Goal: Transaction & Acquisition: Book appointment/travel/reservation

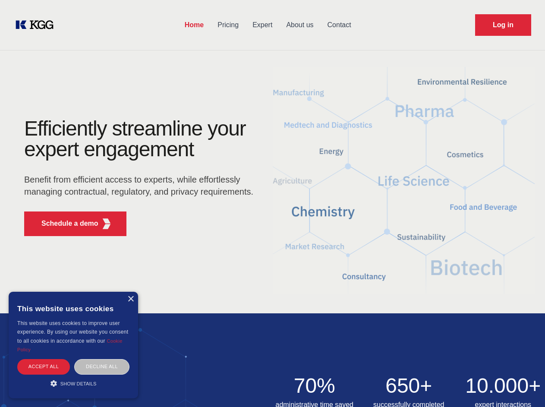
click at [273, 203] on div "Efficiently streamline your expert engagement Benefit from efficient access to …" at bounding box center [141, 180] width 263 height 125
click at [65, 224] on p "Schedule a demo" at bounding box center [69, 224] width 57 height 10
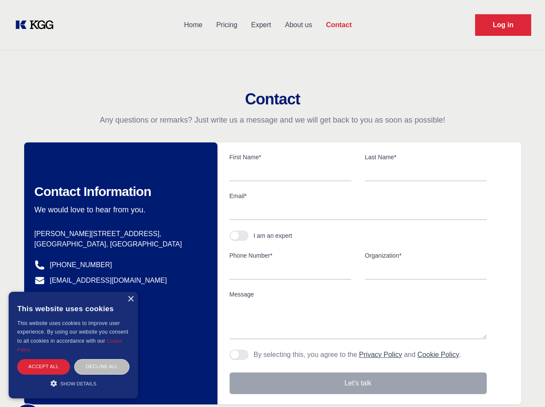
click at [130, 299] on div "× This website uses cookies This website uses cookies to improve user experienc…" at bounding box center [74, 345] width 130 height 107
click at [44, 367] on div "Accept all" at bounding box center [43, 366] width 53 height 15
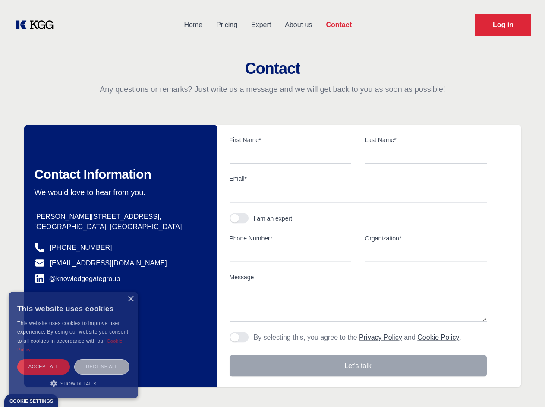
click at [102, 367] on div "Decline all" at bounding box center [101, 366] width 55 height 15
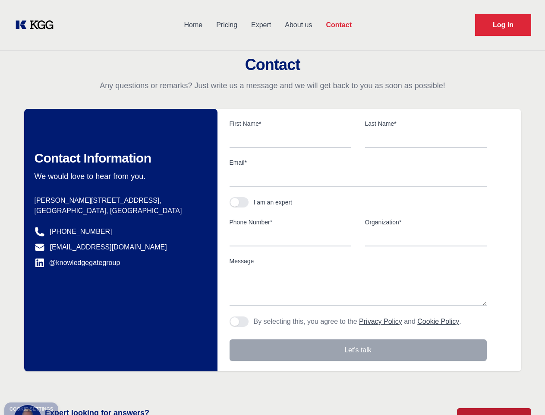
click at [73, 384] on main "Contact Any questions or remarks? Just write us a message and we will get back …" at bounding box center [272, 225] width 545 height 450
